Goal: Task Accomplishment & Management: Use online tool/utility

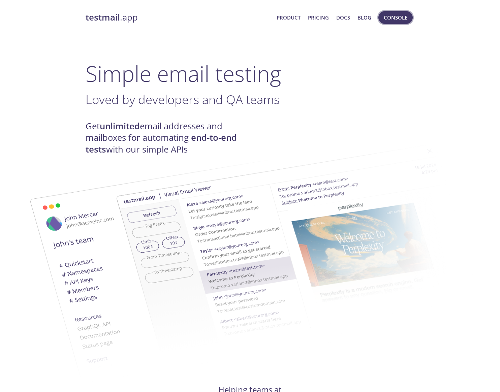
click at [396, 16] on span "Console" at bounding box center [396, 17] width 24 height 9
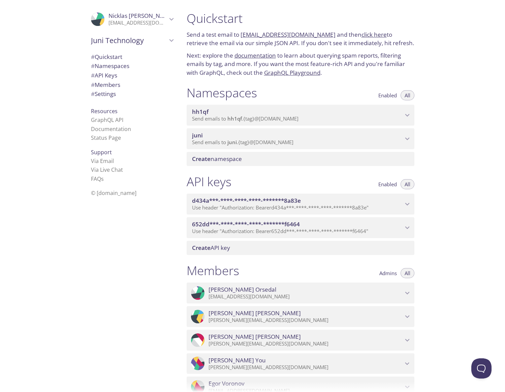
click at [280, 136] on span "juni" at bounding box center [297, 135] width 211 height 7
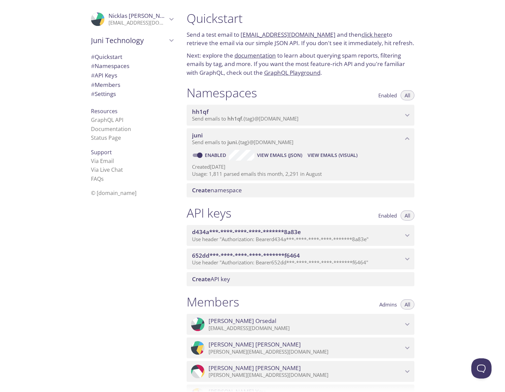
click at [338, 155] on span "View Emails (Visual)" at bounding box center [333, 155] width 50 height 8
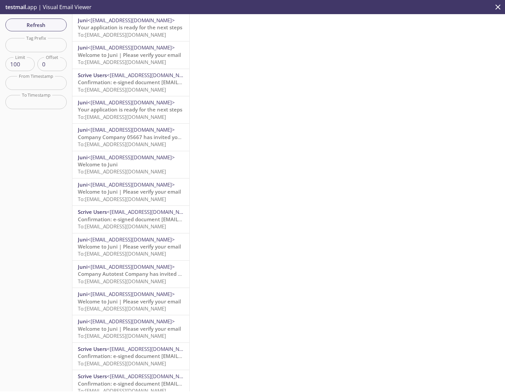
click at [118, 33] on span "To: [EMAIL_ADDRESS][DOMAIN_NAME]" at bounding box center [122, 34] width 88 height 7
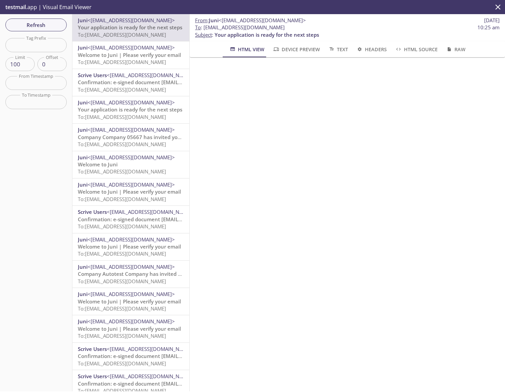
click at [115, 61] on span "To: [EMAIL_ADDRESS][DOMAIN_NAME]" at bounding box center [122, 62] width 88 height 7
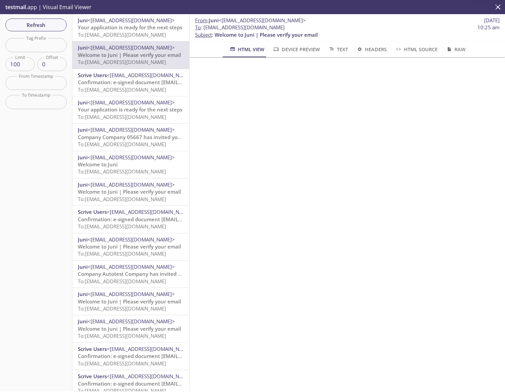
click at [113, 85] on span "Confirmation: e-signed document [EMAIL_ADDRESS][DOMAIN_NAME]" at bounding box center [162, 82] width 168 height 7
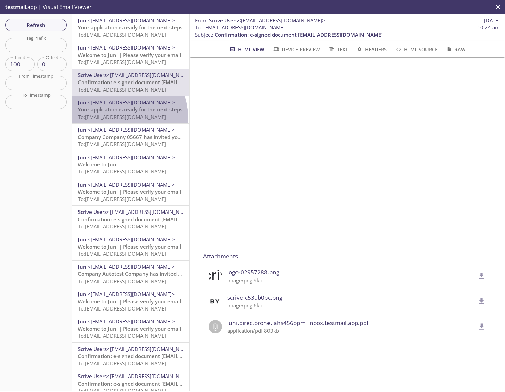
click at [125, 116] on span "To: [EMAIL_ADDRESS][DOMAIN_NAME]" at bounding box center [122, 117] width 88 height 7
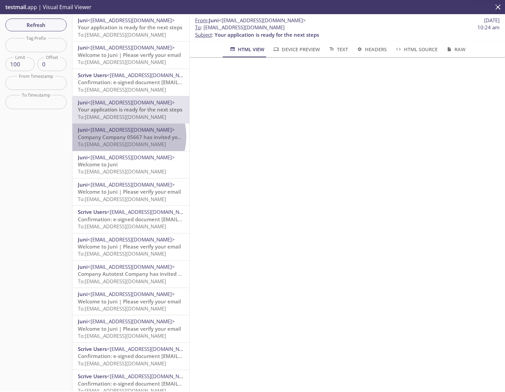
click at [122, 137] on span "Company Company 05667 has invited you to Juni" at bounding box center [138, 137] width 121 height 7
